Goal: Task Accomplishment & Management: Use online tool/utility

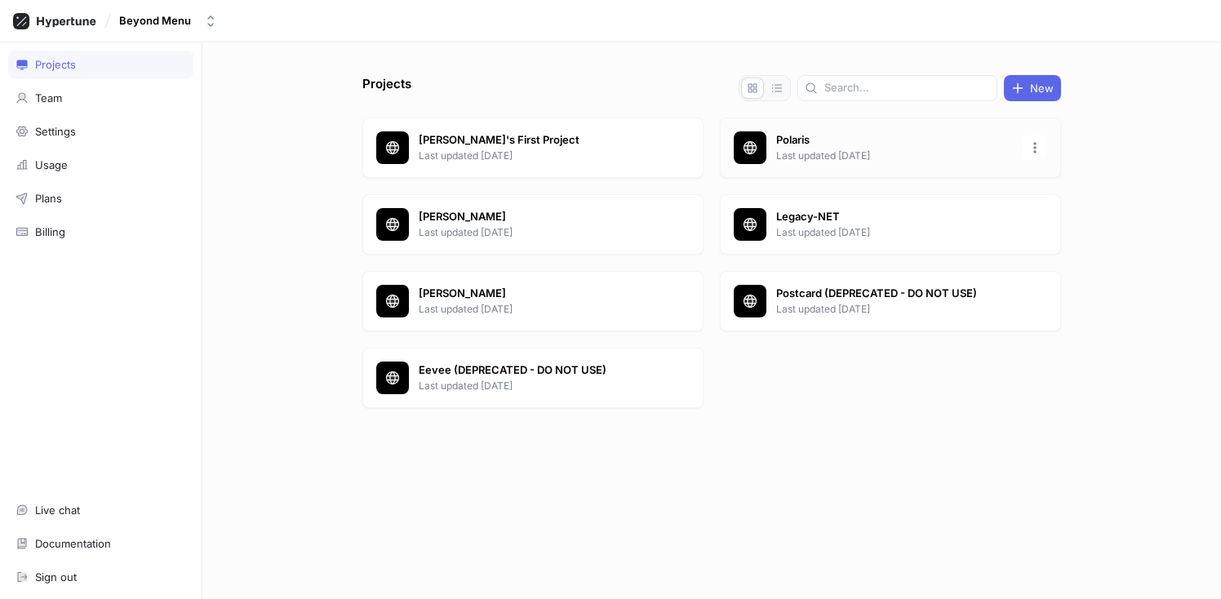
click at [867, 153] on p "Last updated [DATE]" at bounding box center [894, 156] width 237 height 15
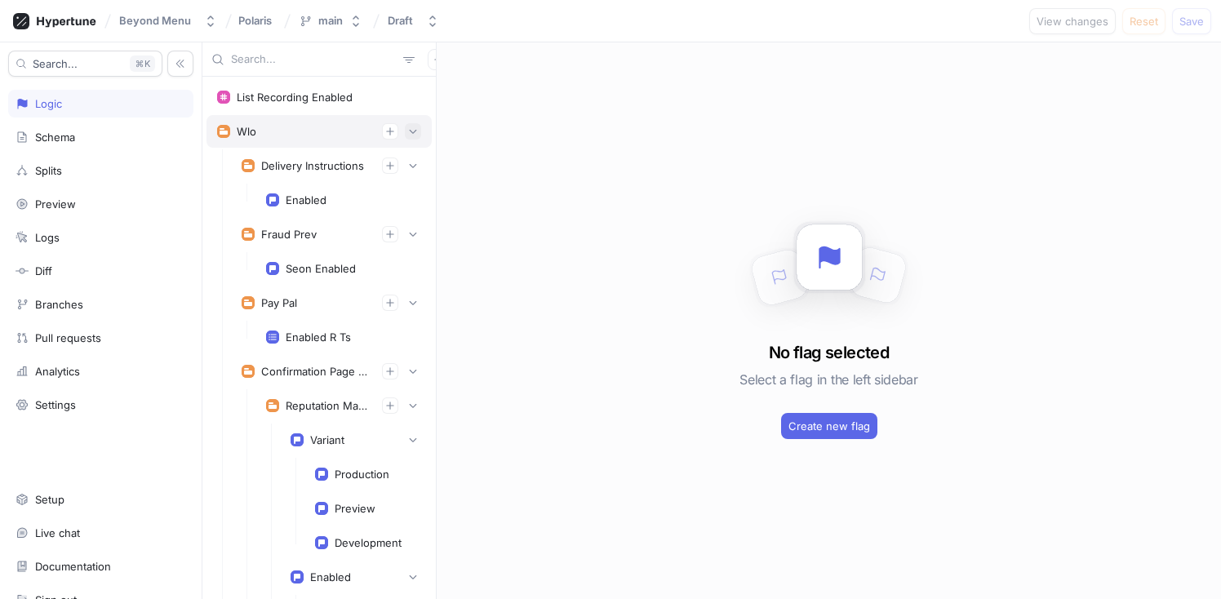
click at [408, 128] on icon "button" at bounding box center [413, 132] width 10 height 10
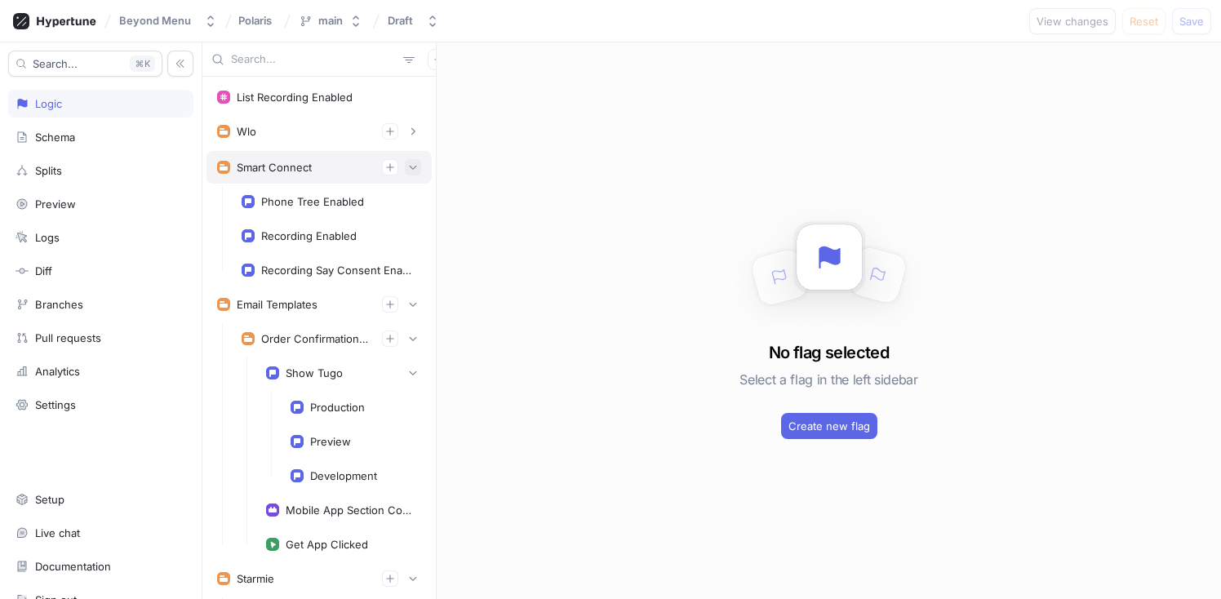
click at [406, 161] on button "button" at bounding box center [413, 167] width 16 height 16
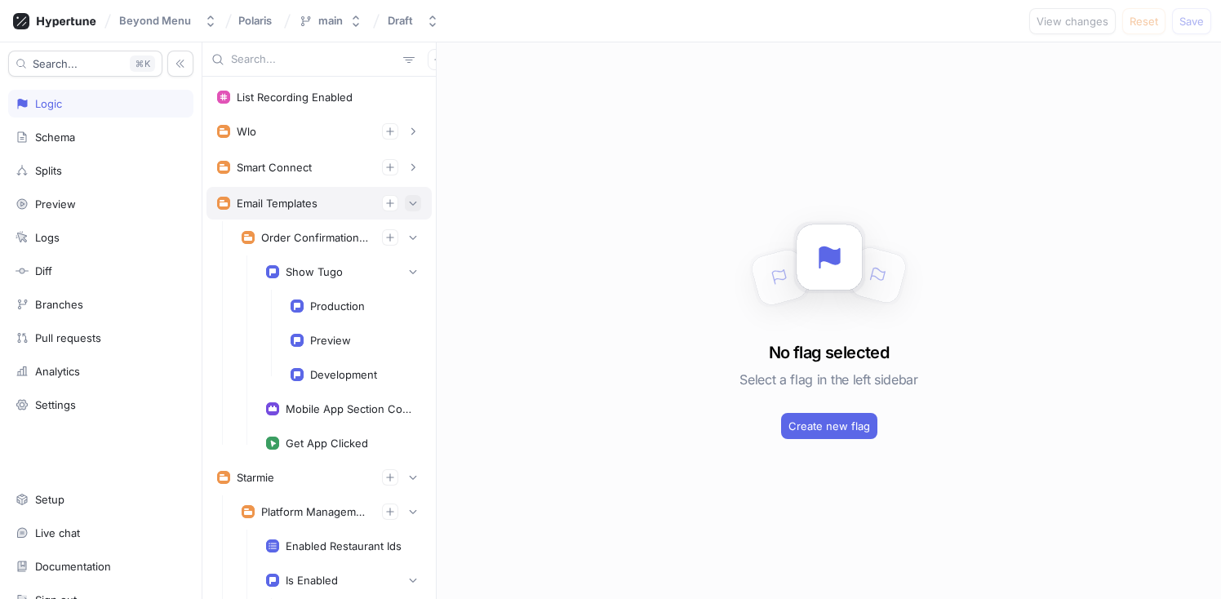
click at [405, 196] on button "button" at bounding box center [413, 203] width 16 height 16
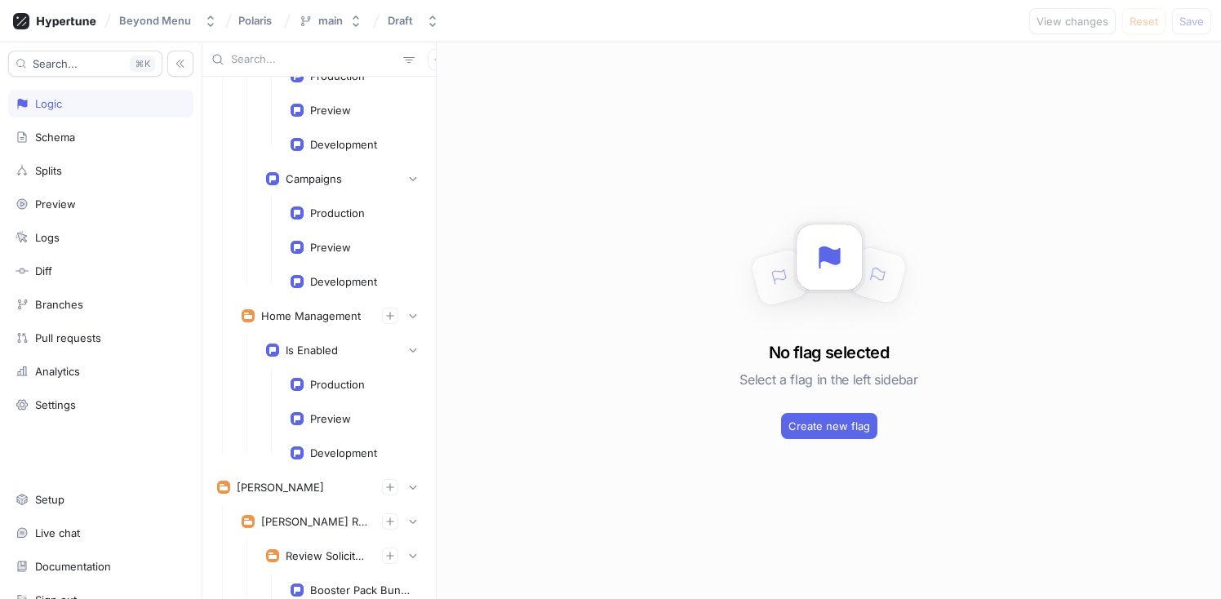
scroll to position [753, 0]
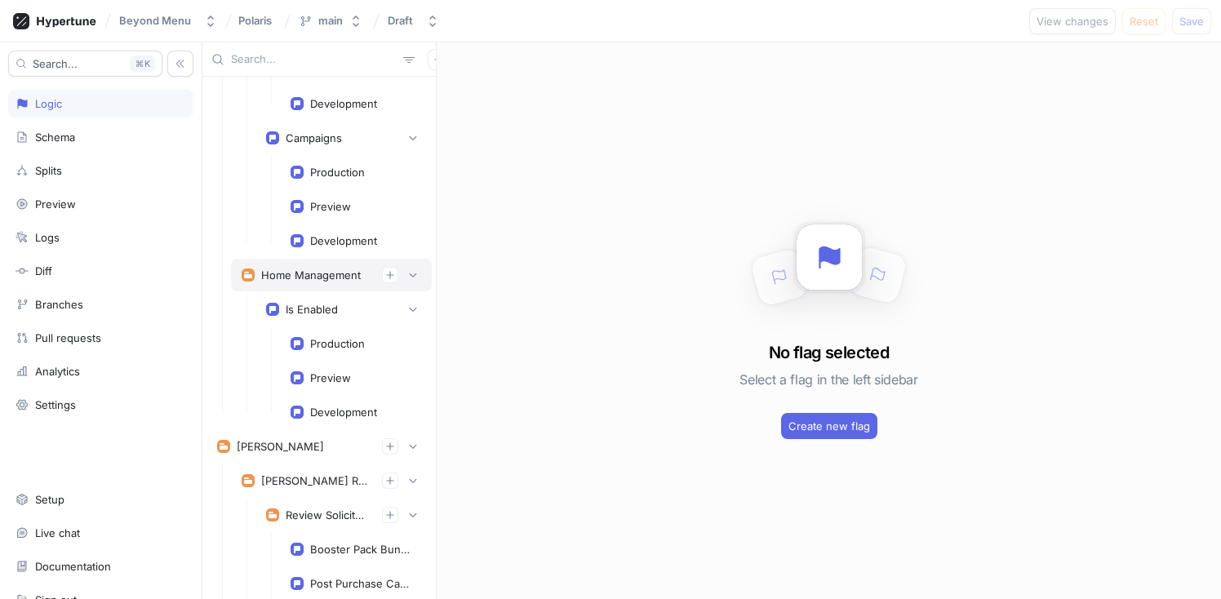
click at [326, 281] on div "Home Management" at bounding box center [311, 275] width 100 height 13
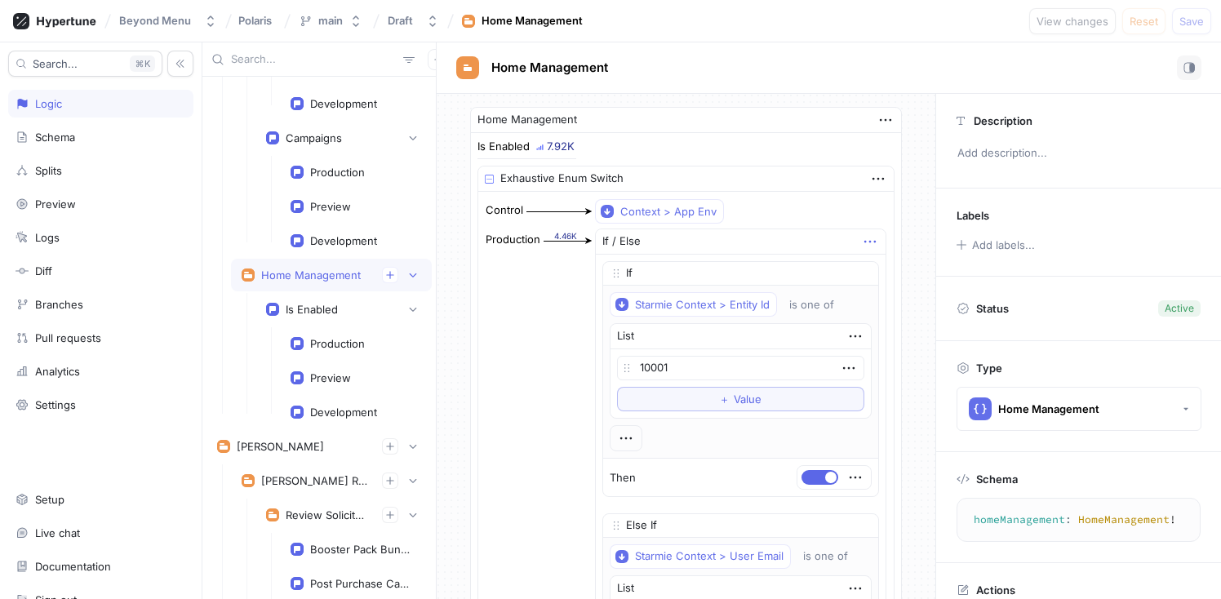
click at [862, 240] on icon "button" at bounding box center [870, 242] width 18 height 18
type textarea "x"
click at [893, 269] on p "Delete" at bounding box center [893, 272] width 33 height 16
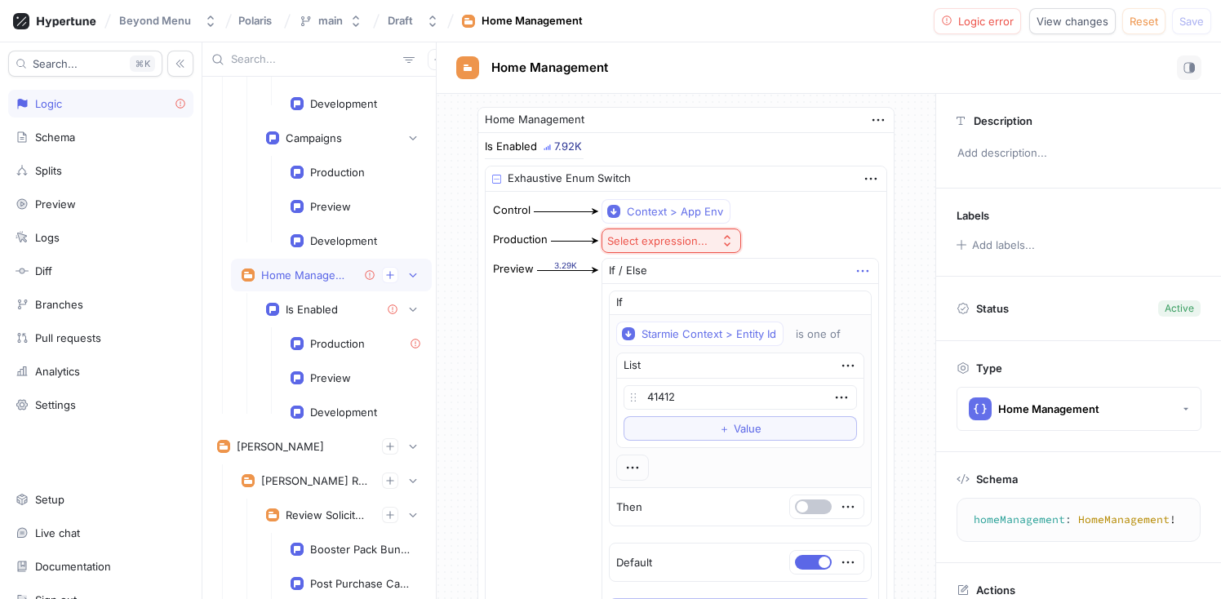
click at [860, 272] on icon "button" at bounding box center [863, 271] width 18 height 18
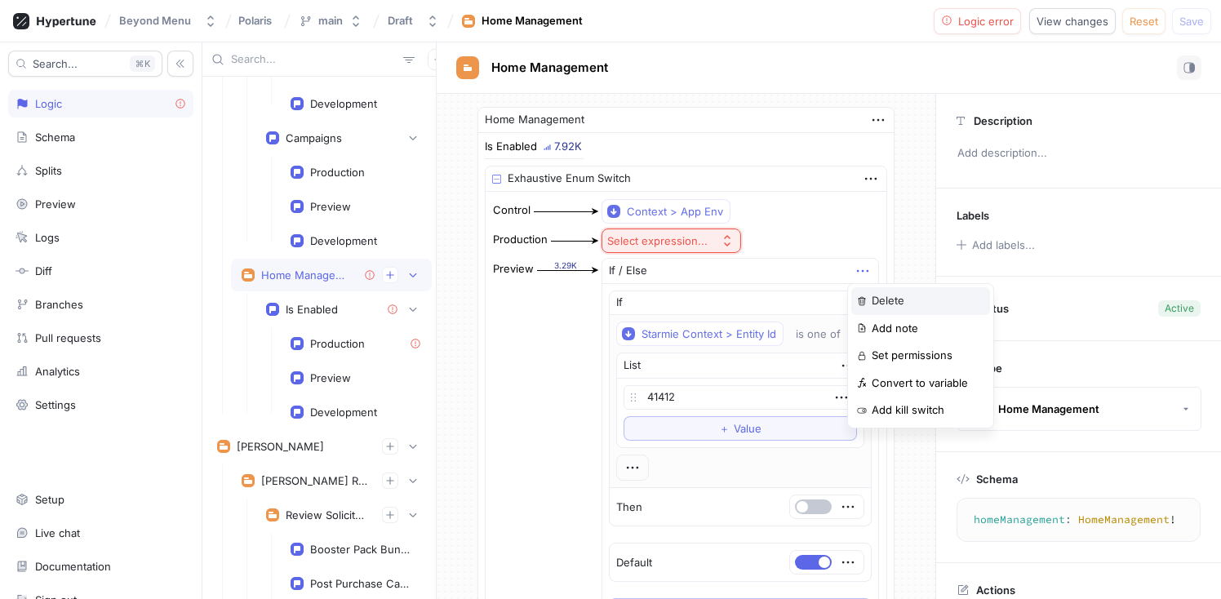
click at [868, 296] on div "Delete" at bounding box center [920, 301] width 139 height 28
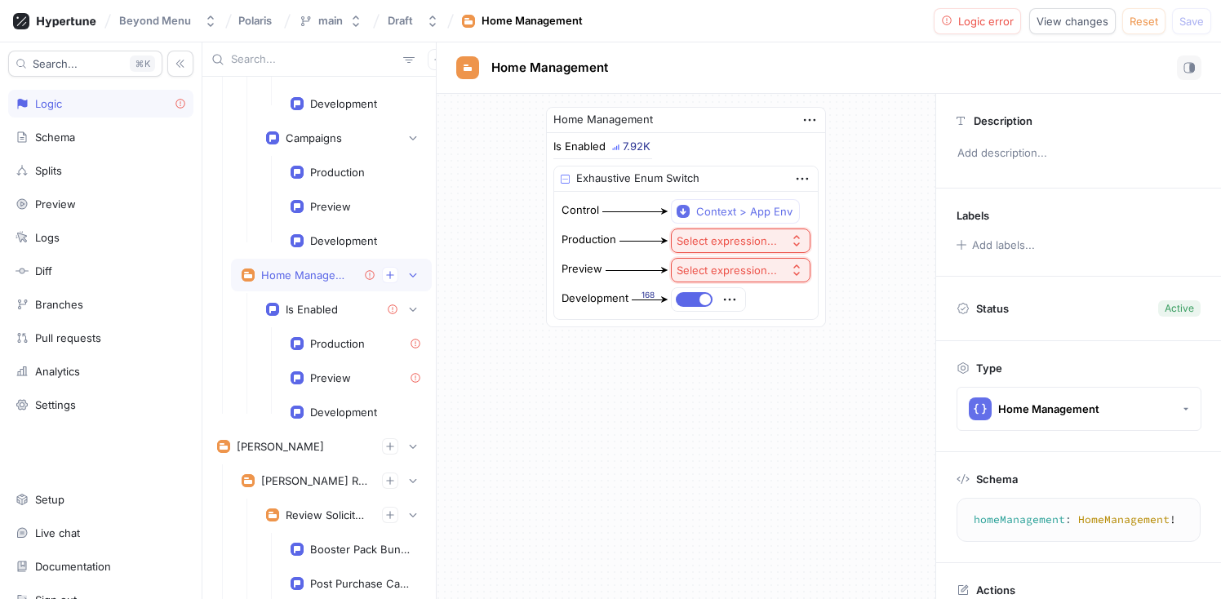
click at [791, 242] on icon "button" at bounding box center [796, 240] width 13 height 13
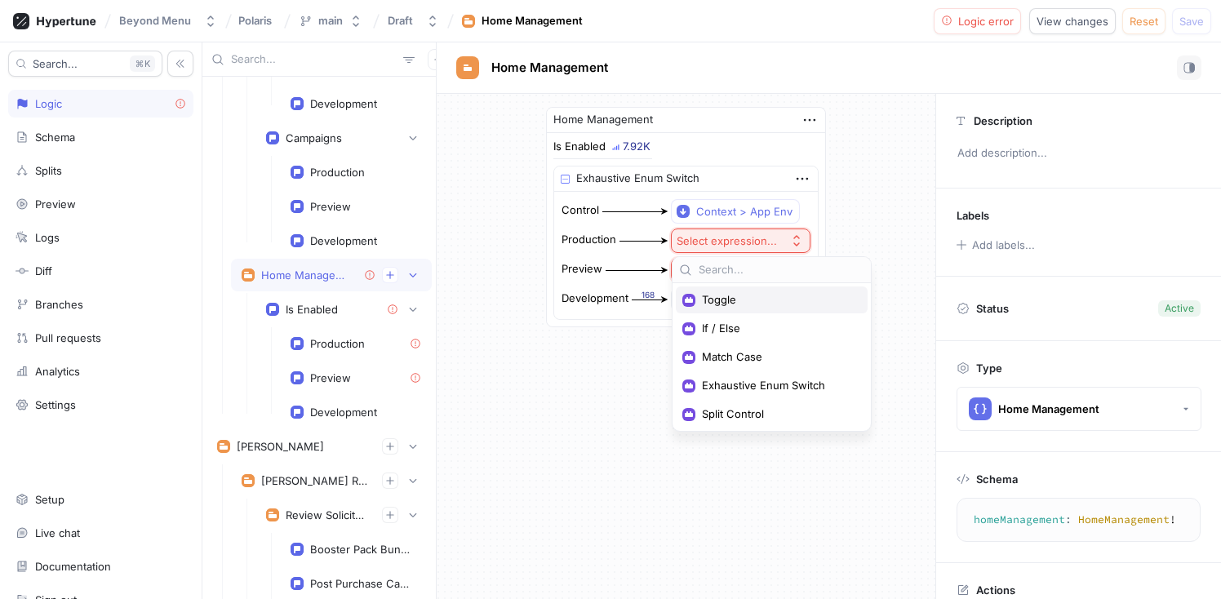
click at [758, 295] on span "Toggle" at bounding box center [777, 300] width 151 height 14
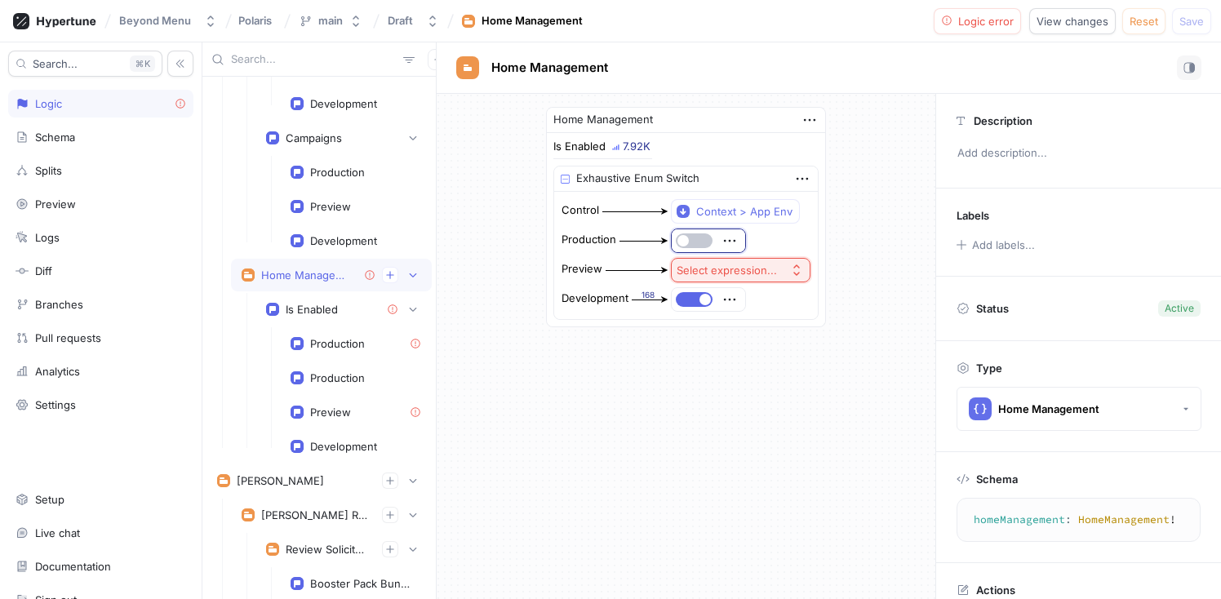
click at [779, 278] on button "Select expression..." at bounding box center [741, 270] width 140 height 24
click at [743, 331] on span "Toggle" at bounding box center [777, 329] width 151 height 14
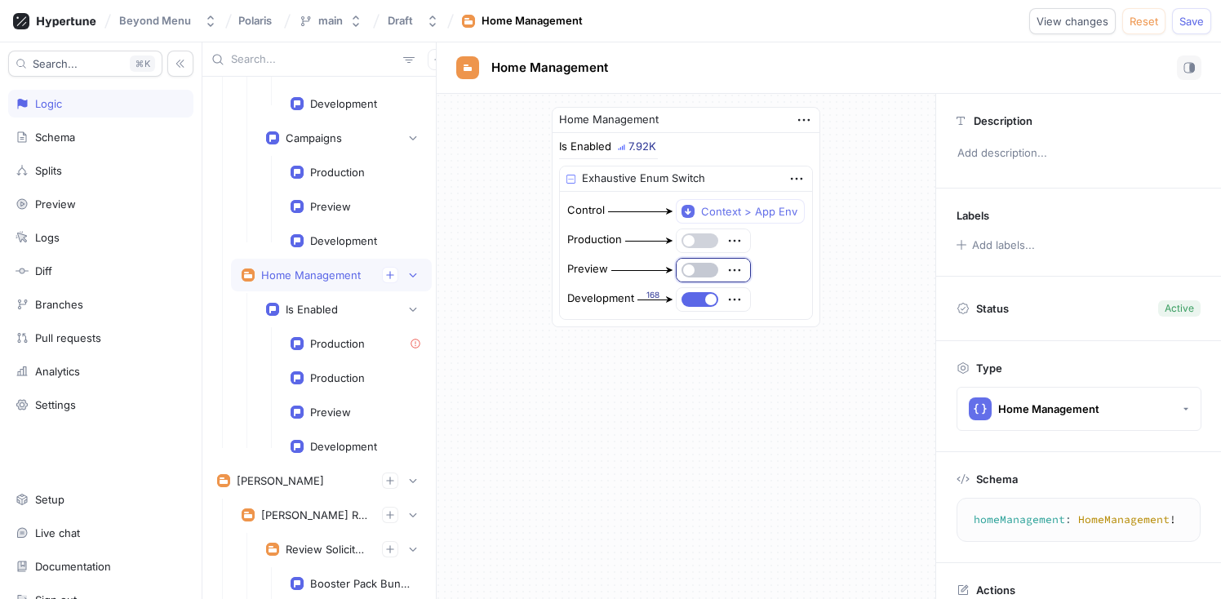
click at [699, 244] on button "button" at bounding box center [700, 240] width 37 height 15
click at [700, 269] on button "button" at bounding box center [700, 270] width 37 height 15
click at [796, 398] on div "Home Management Is Enabled 7.92K Exhaustive Enum Switch Control Context > App E…" at bounding box center [686, 346] width 499 height 505
click at [1052, 20] on span "View changes" at bounding box center [1073, 21] width 72 height 10
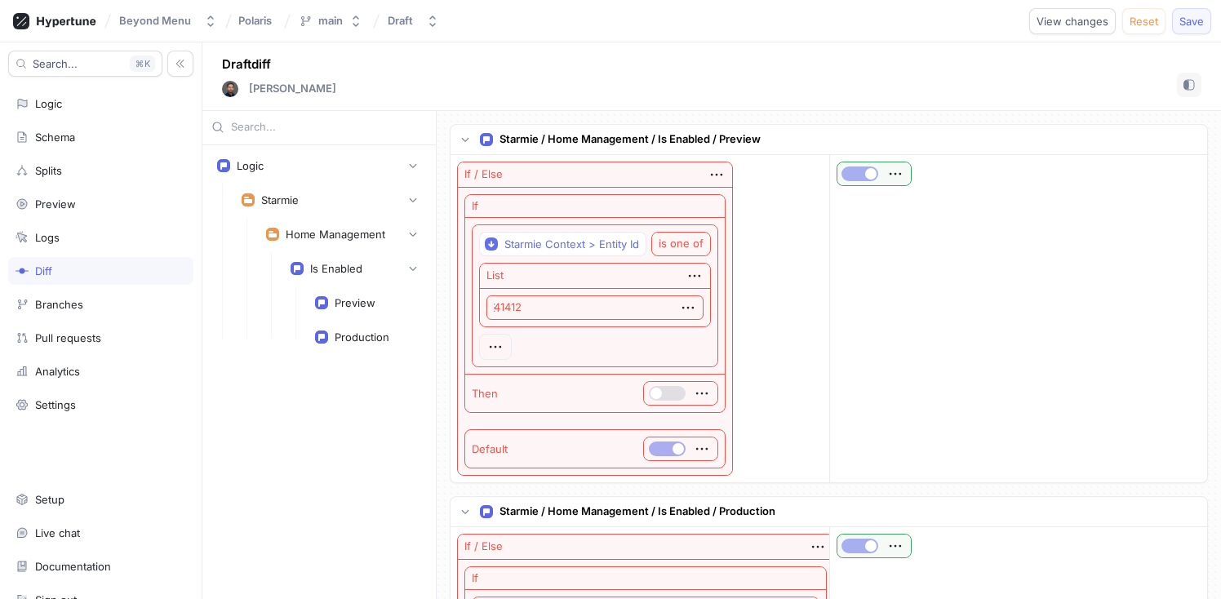
click at [1186, 23] on span "Save" at bounding box center [1191, 21] width 24 height 10
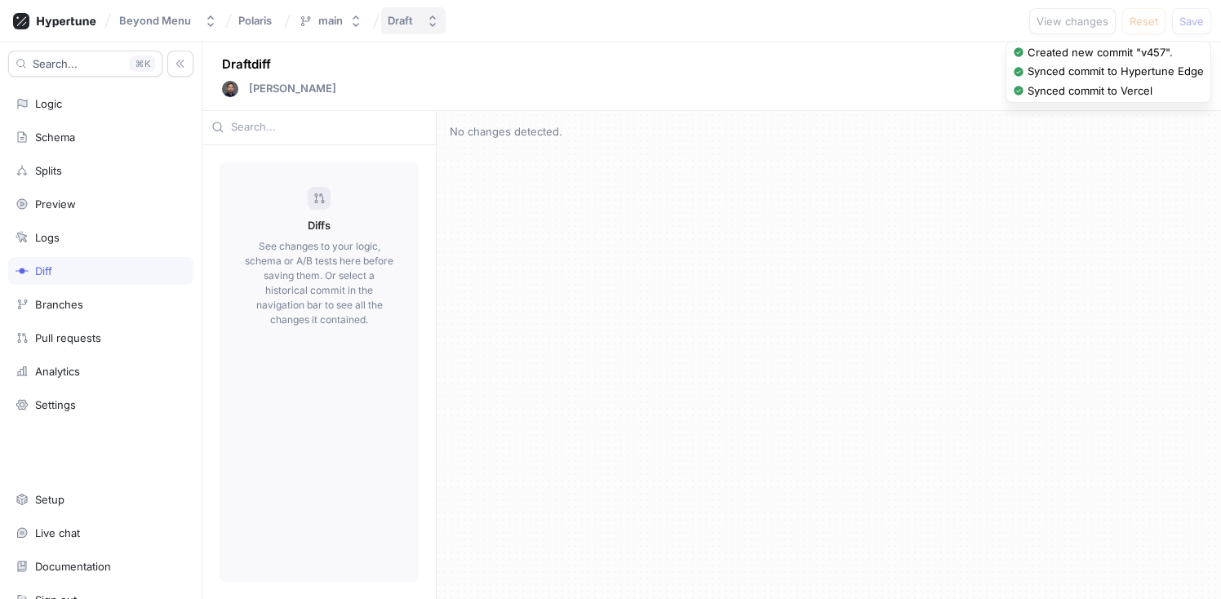
click at [411, 24] on div "Draft" at bounding box center [400, 21] width 25 height 14
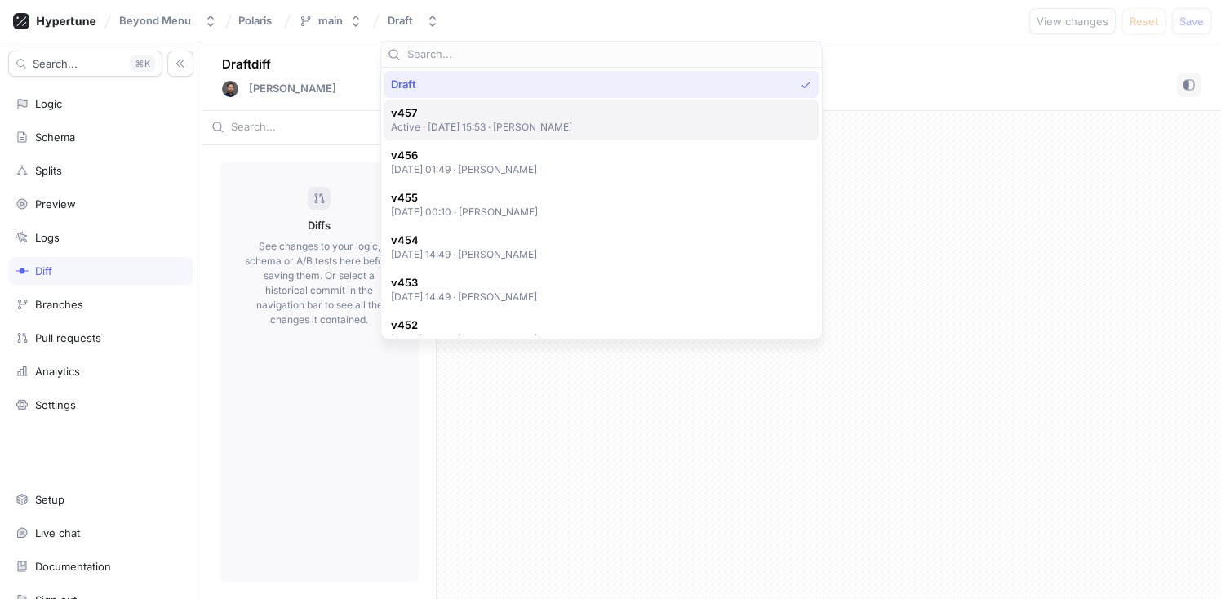
click at [493, 125] on p "Active ‧ [DATE] 15:53 ‧ [PERSON_NAME]" at bounding box center [482, 127] width 182 height 14
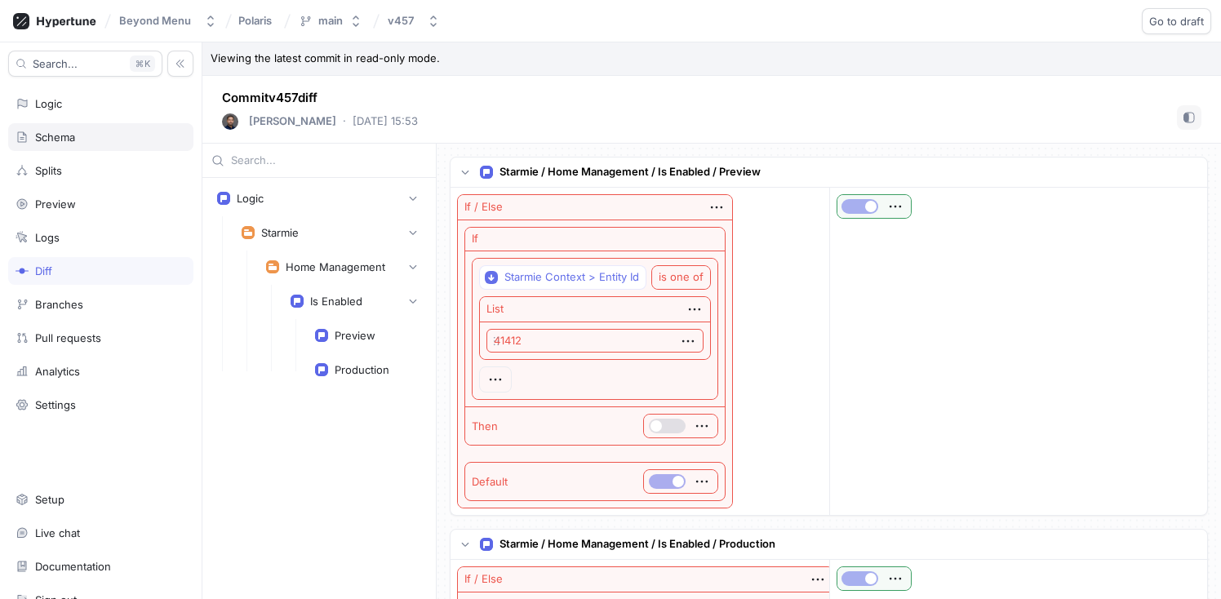
click at [93, 140] on div "Schema" at bounding box center [101, 137] width 171 height 13
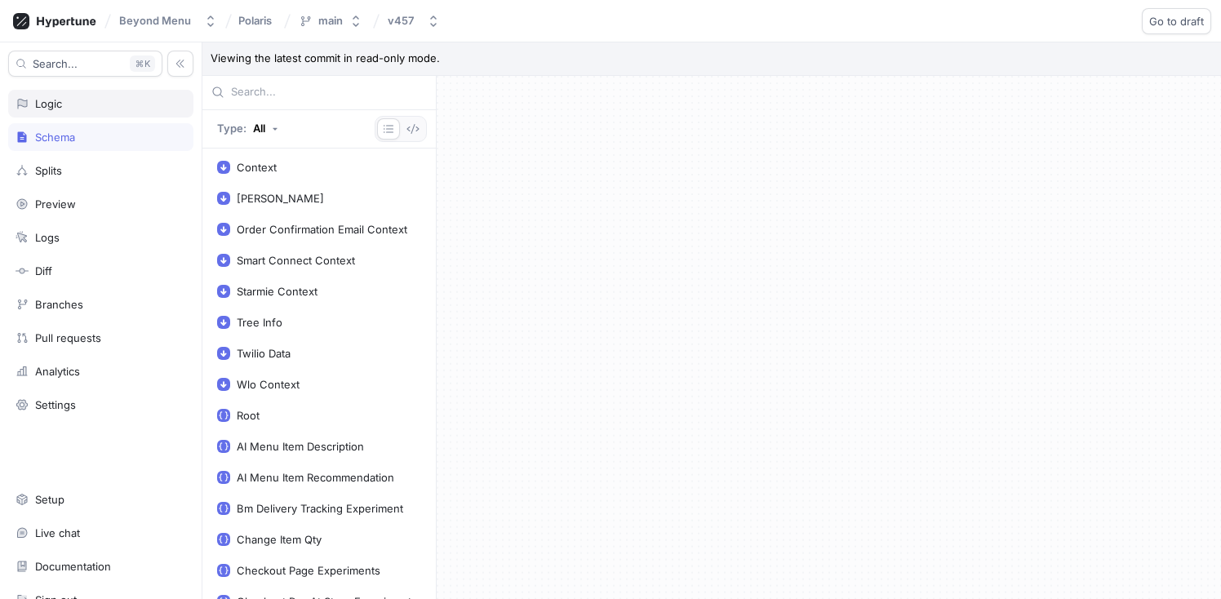
click at [82, 104] on div "Logic" at bounding box center [101, 103] width 171 height 13
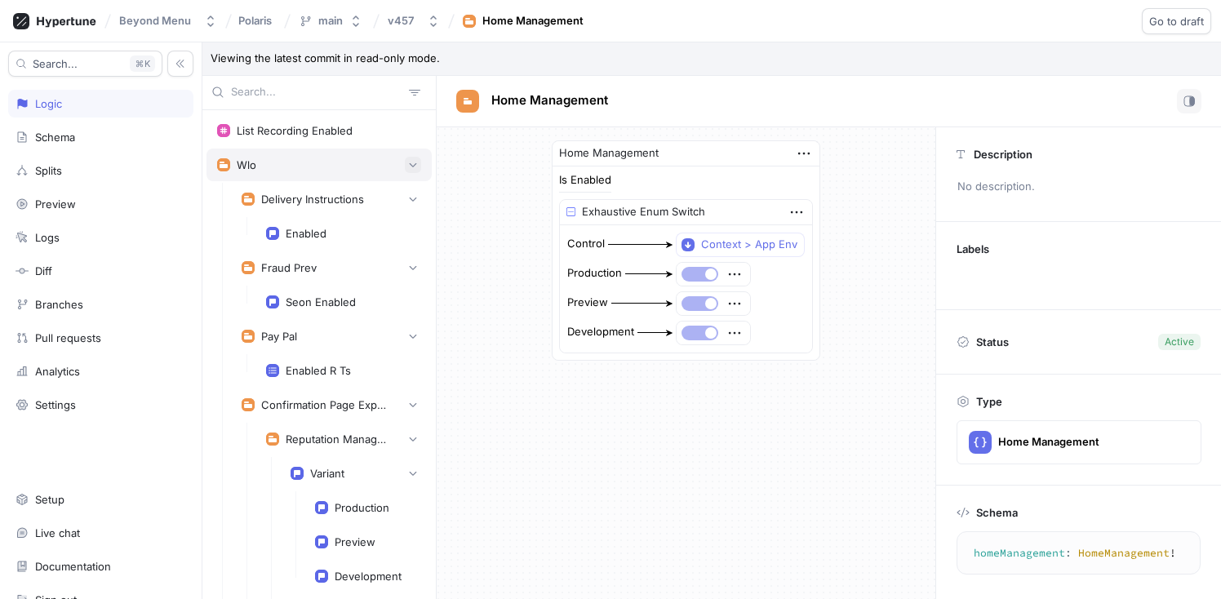
click at [408, 167] on icon "button" at bounding box center [413, 165] width 10 height 10
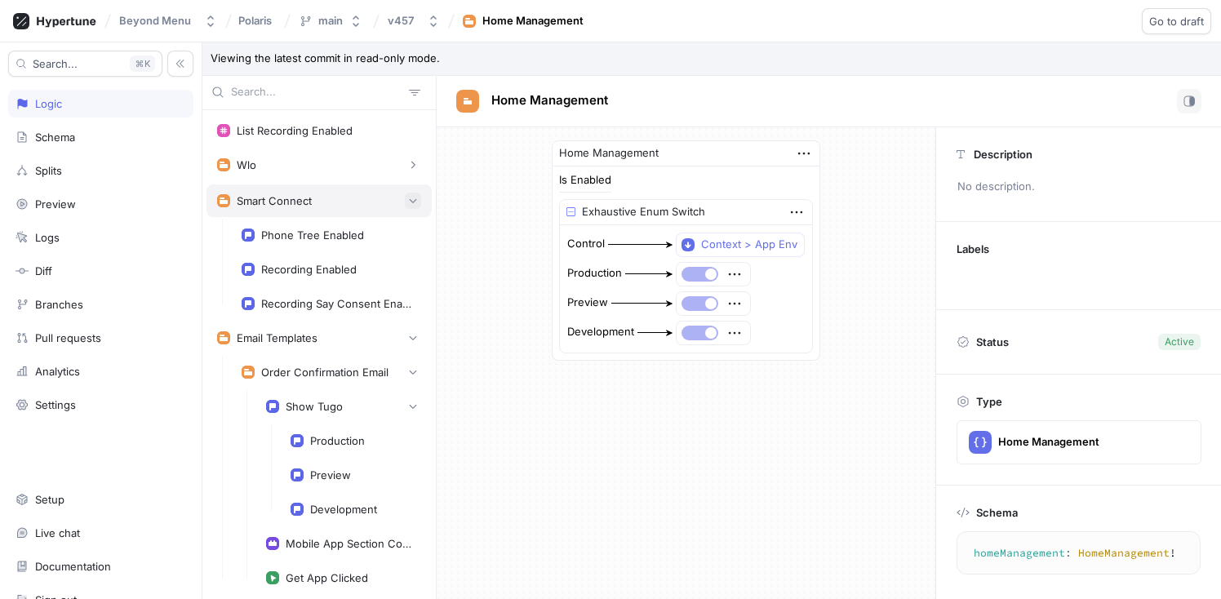
click at [408, 198] on icon "button" at bounding box center [413, 201] width 10 height 10
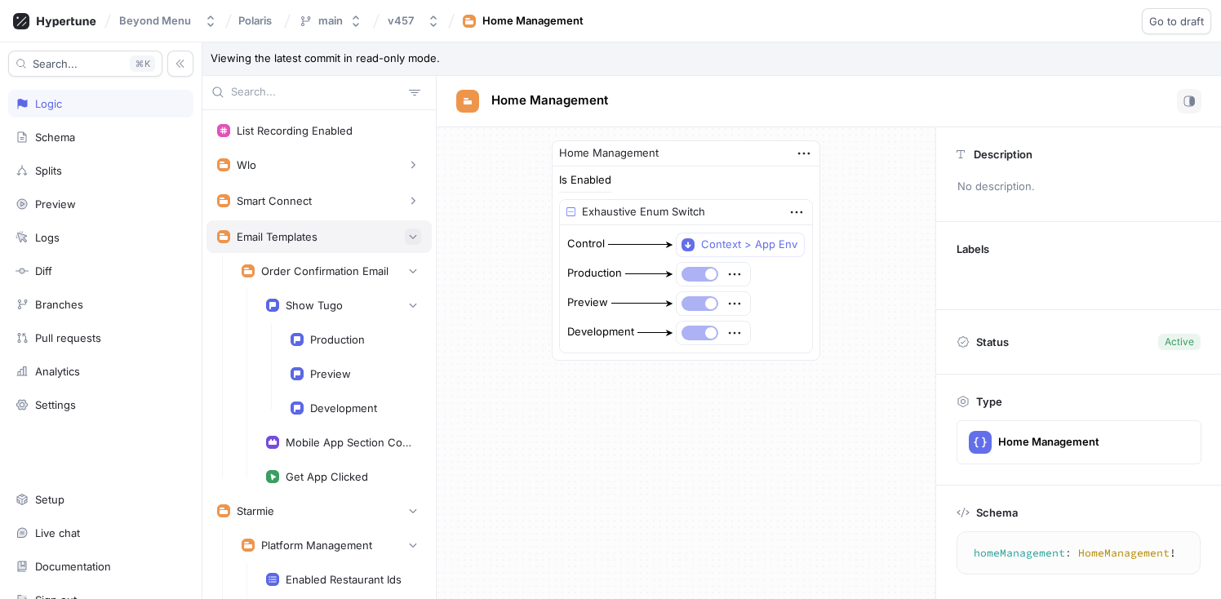
click at [408, 236] on icon "button" at bounding box center [413, 237] width 10 height 10
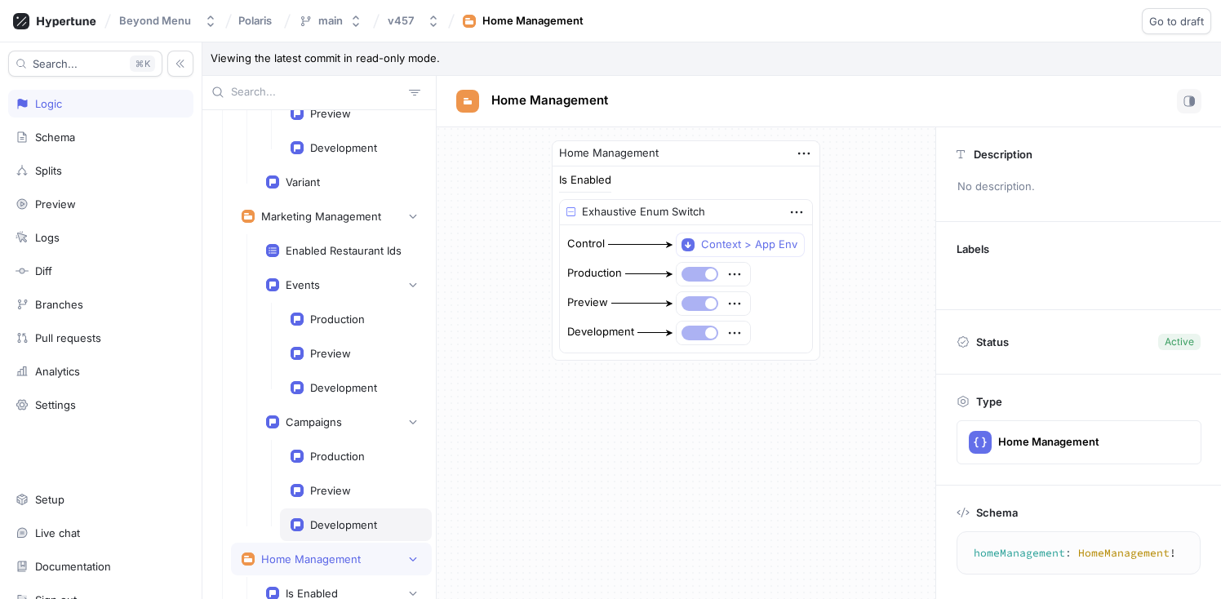
scroll to position [663, 0]
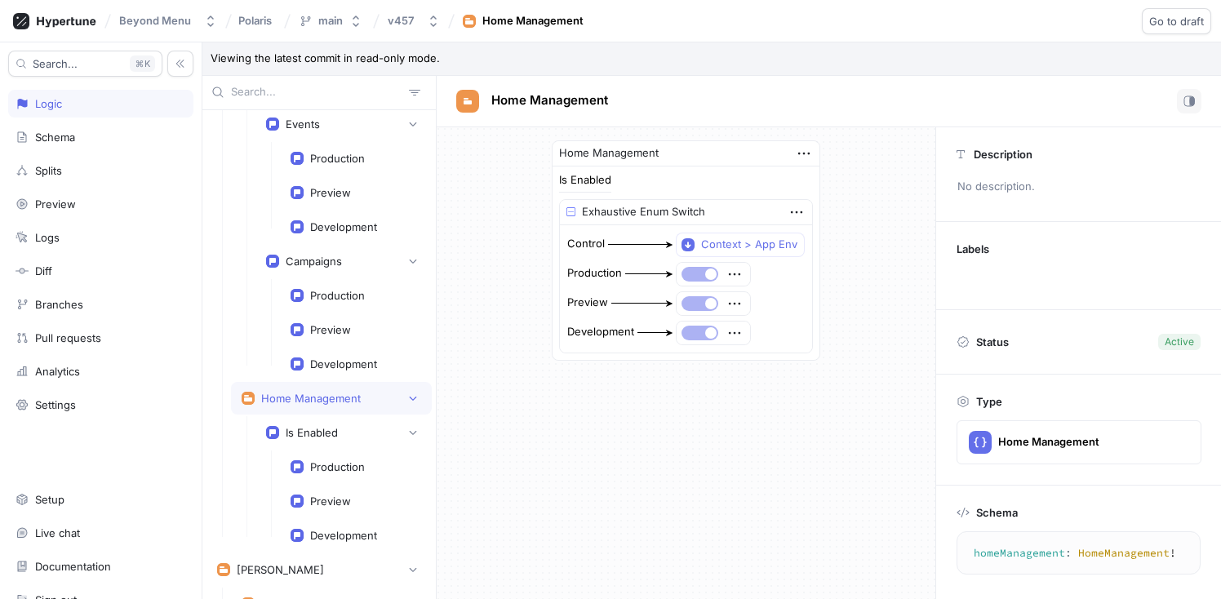
click at [333, 401] on div "Home Management" at bounding box center [311, 398] width 100 height 13
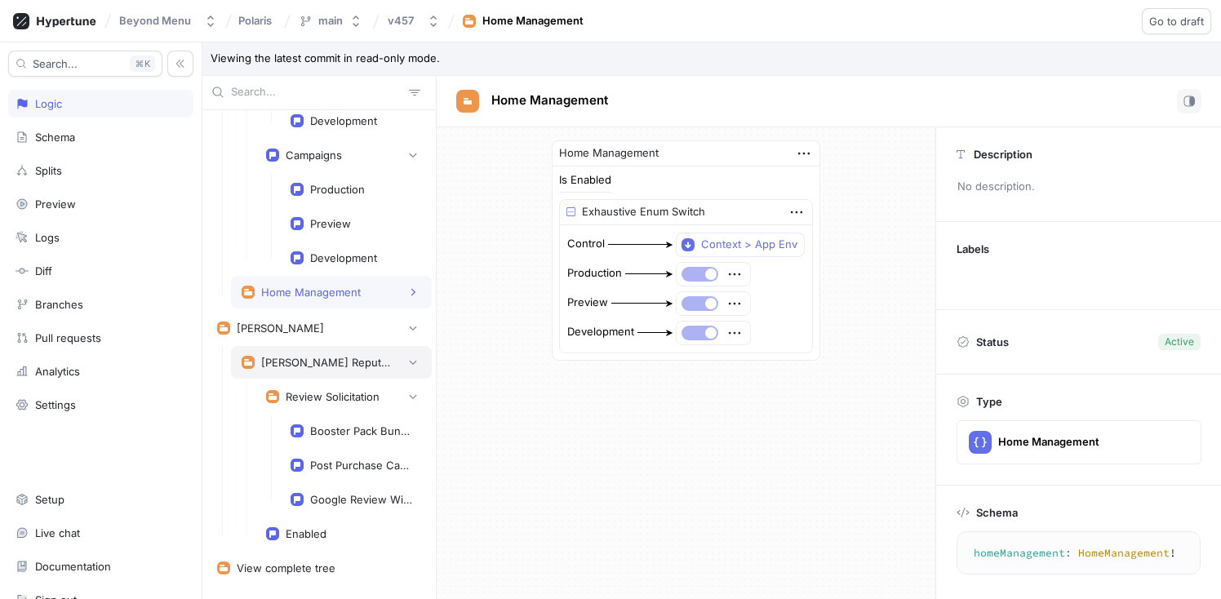
scroll to position [773, 0]
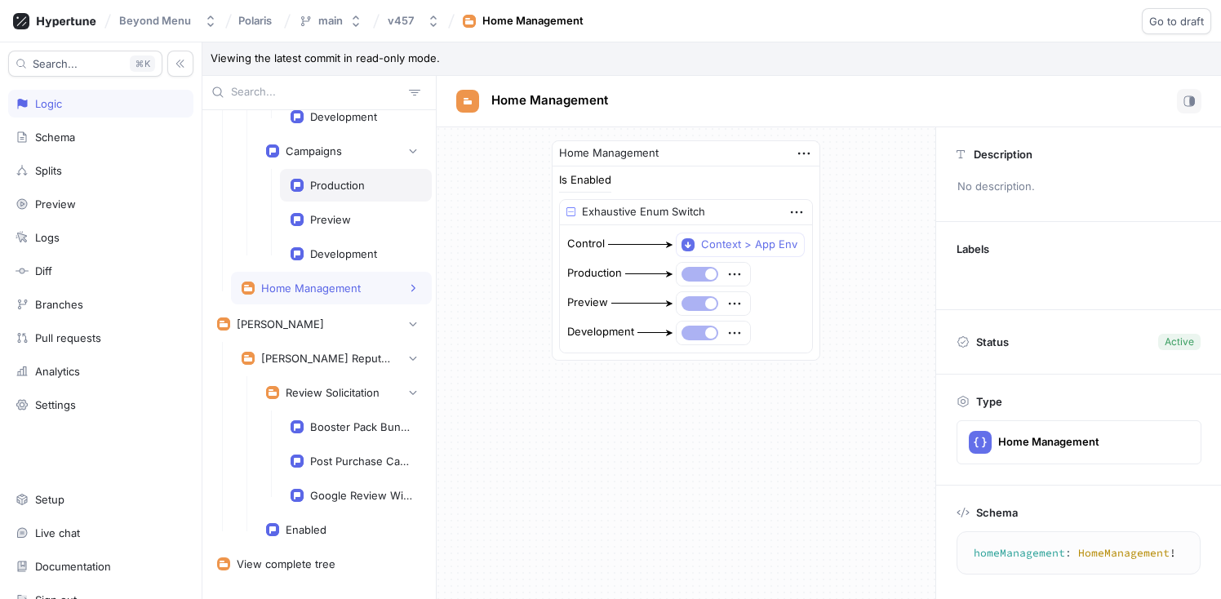
click at [331, 187] on div "Production" at bounding box center [337, 185] width 55 height 13
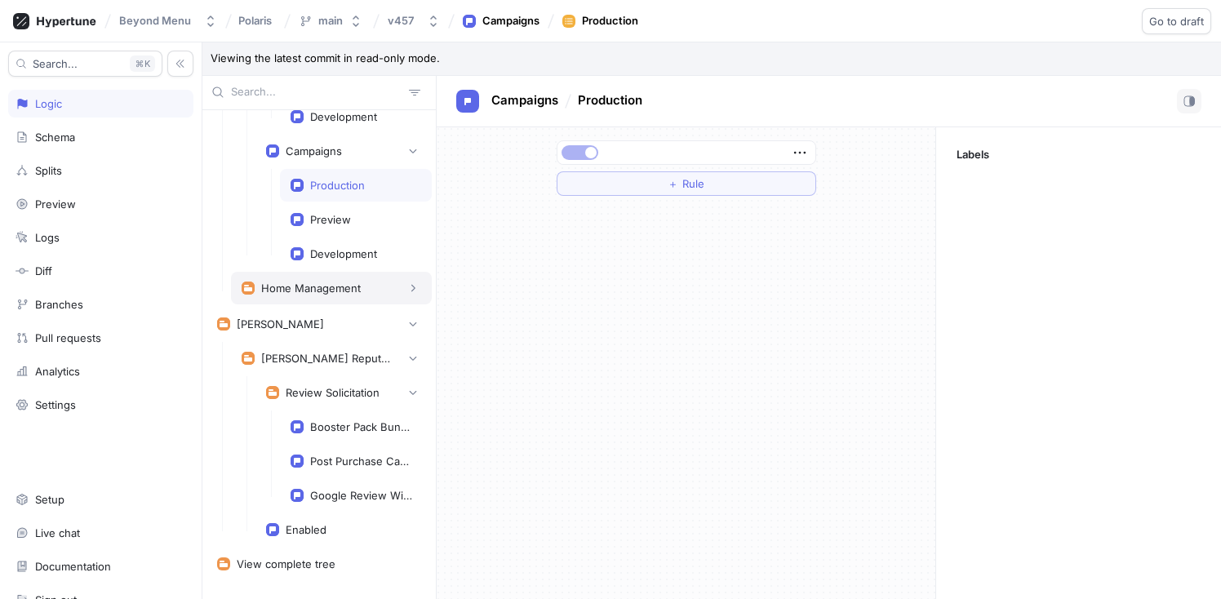
click at [314, 290] on div "Home Management" at bounding box center [311, 288] width 100 height 13
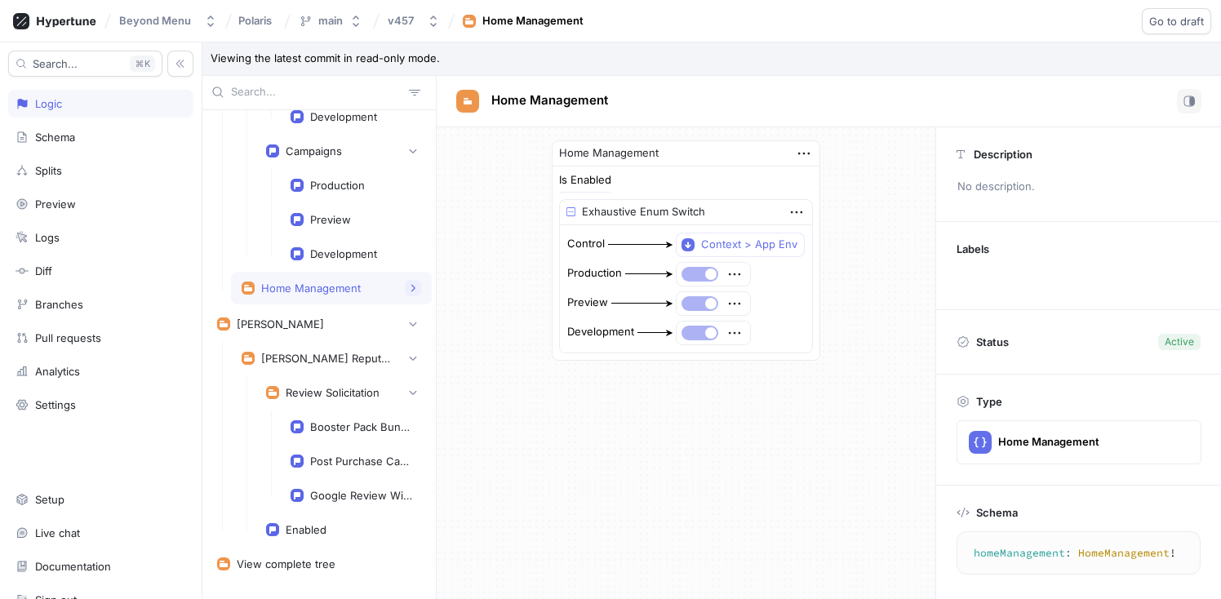
click at [405, 293] on button "button" at bounding box center [413, 288] width 16 height 16
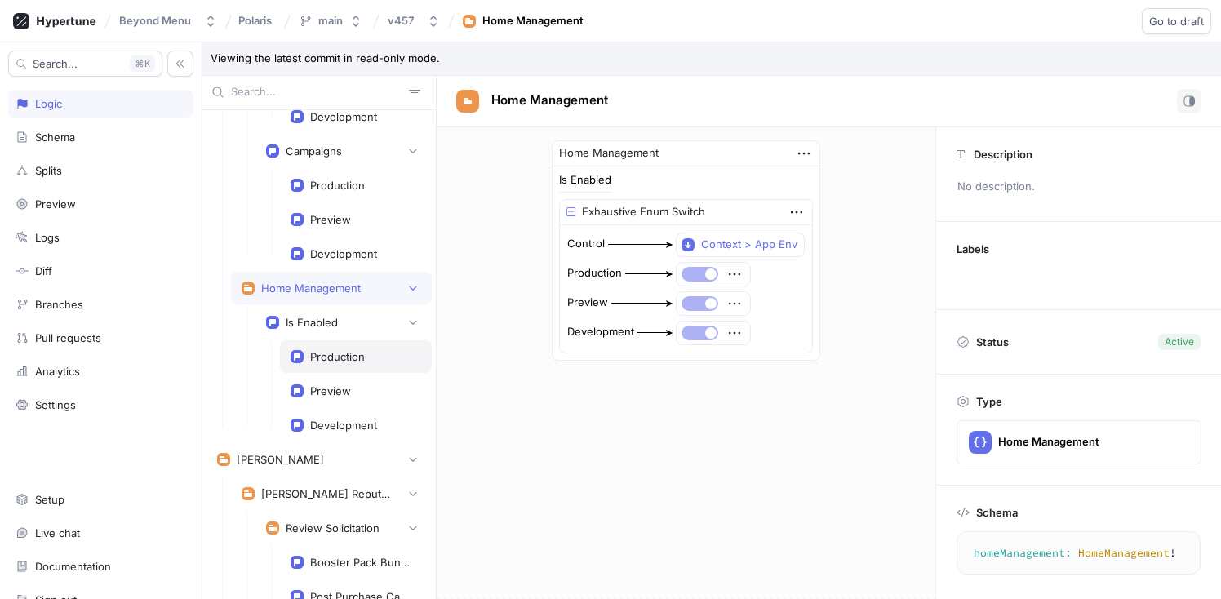
click at [350, 361] on div "Production" at bounding box center [337, 356] width 55 height 13
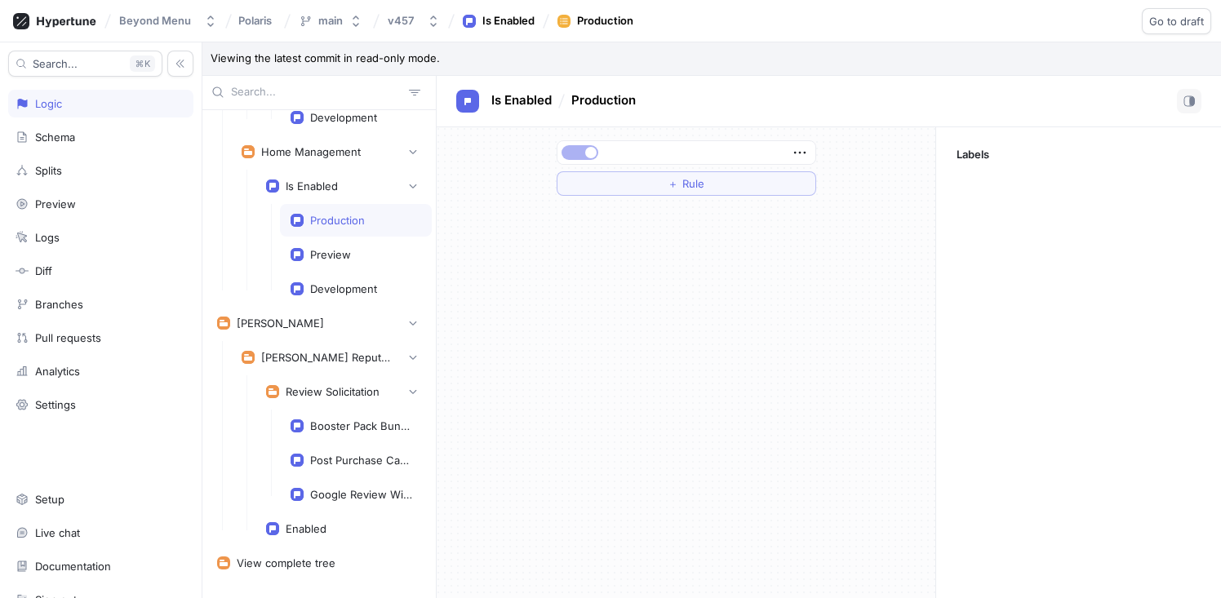
scroll to position [909, 0]
